Goal: Browse casually

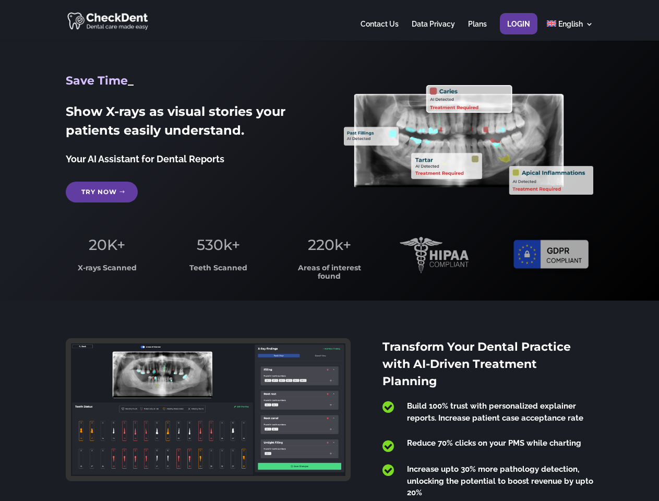
click at [329, 250] on span "220k+" at bounding box center [329, 245] width 43 height 18
click at [329, 20] on div at bounding box center [329, 20] width 527 height 41
click at [329, 250] on span "220k+" at bounding box center [329, 245] width 43 height 18
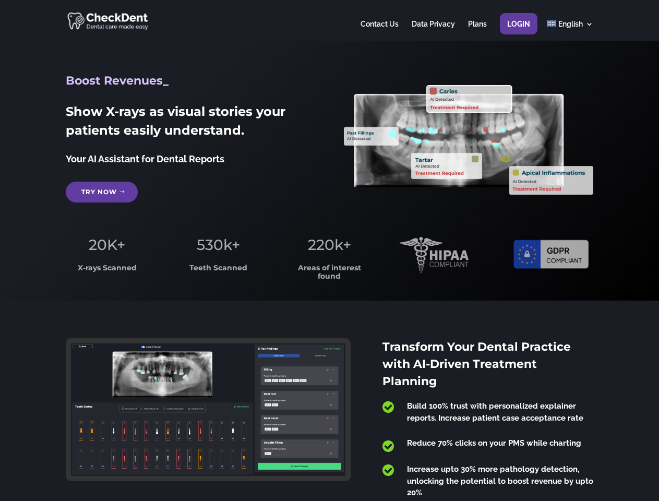
click at [329, 20] on div at bounding box center [329, 20] width 527 height 41
